Goal: Task Accomplishment & Management: Manage account settings

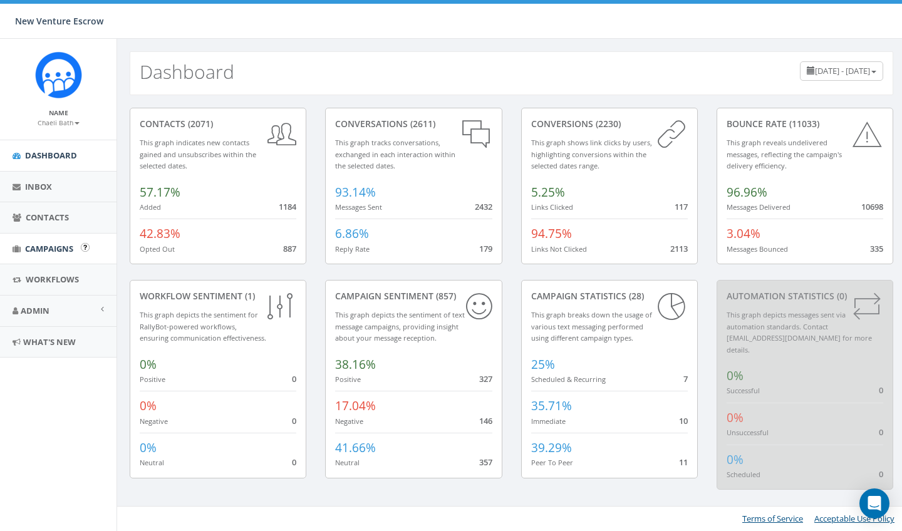
click at [33, 259] on link "Campaigns" at bounding box center [58, 249] width 116 height 31
click at [34, 254] on link "Campaigns" at bounding box center [58, 249] width 116 height 31
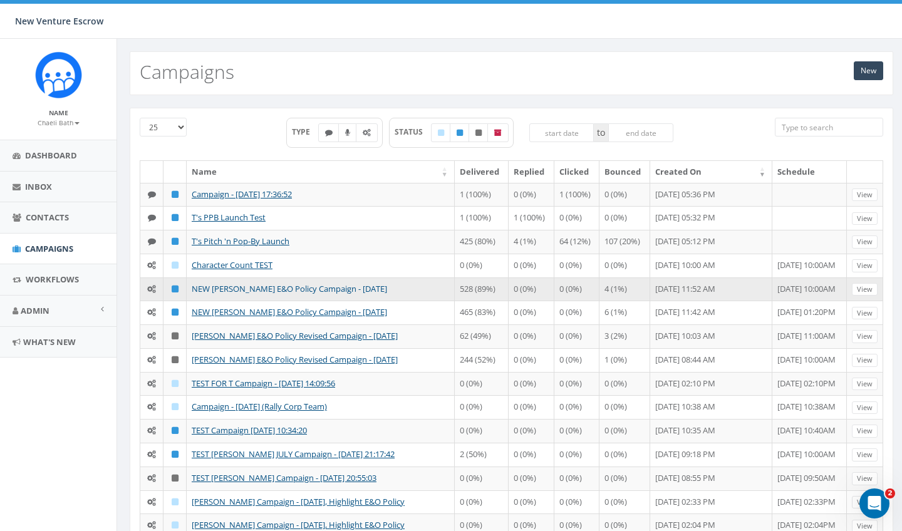
click at [214, 291] on link "NEW Nathan Wood E&O Policy Campaign - 07/28/2025" at bounding box center [289, 288] width 195 height 11
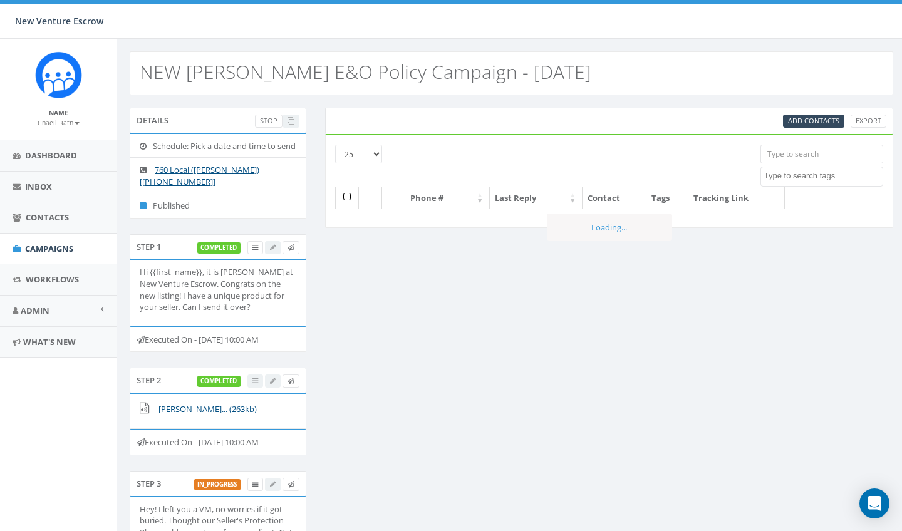
select select
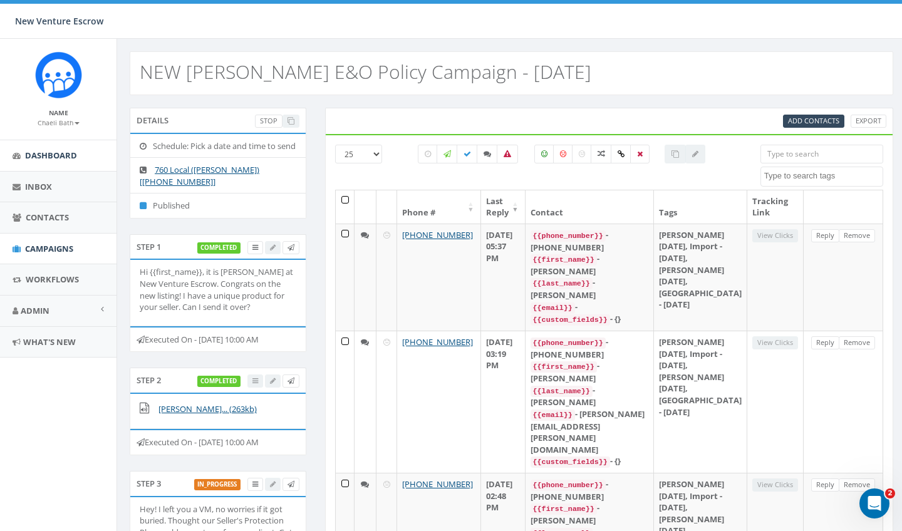
click at [38, 163] on link "Dashboard" at bounding box center [58, 155] width 116 height 31
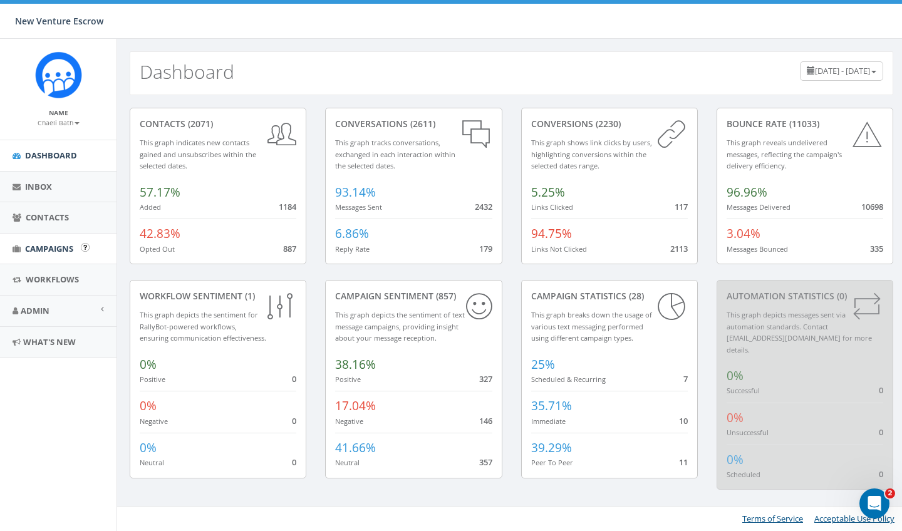
click at [41, 240] on link "Campaigns" at bounding box center [58, 249] width 116 height 31
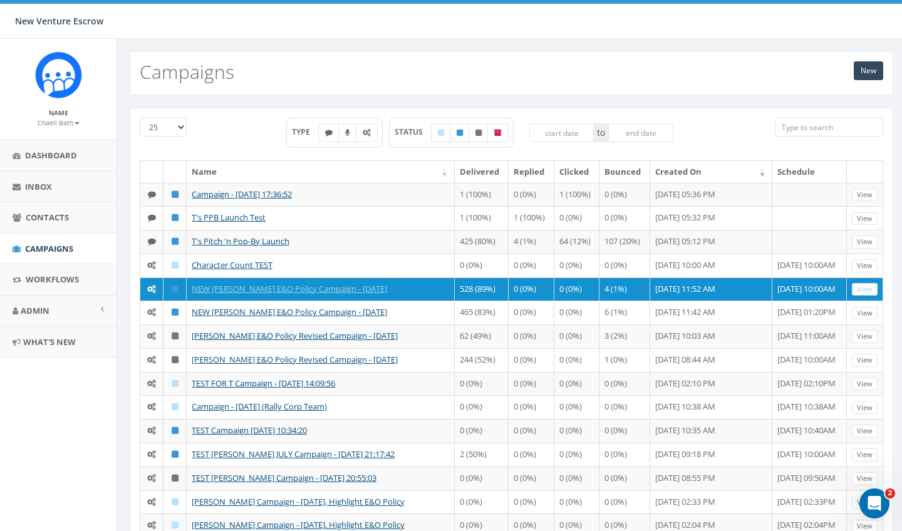
click at [65, 119] on small "Chaeli Bath" at bounding box center [59, 122] width 42 height 9
click at [50, 154] on link "Sign Out" at bounding box center [62, 158] width 99 height 16
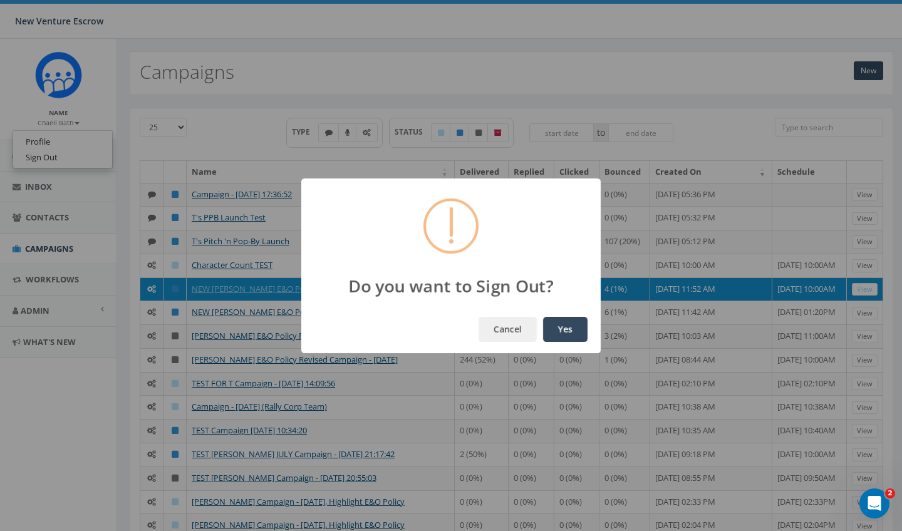
click at [556, 328] on button "Yes" at bounding box center [565, 329] width 44 height 25
